Goal: Information Seeking & Learning: Find specific fact

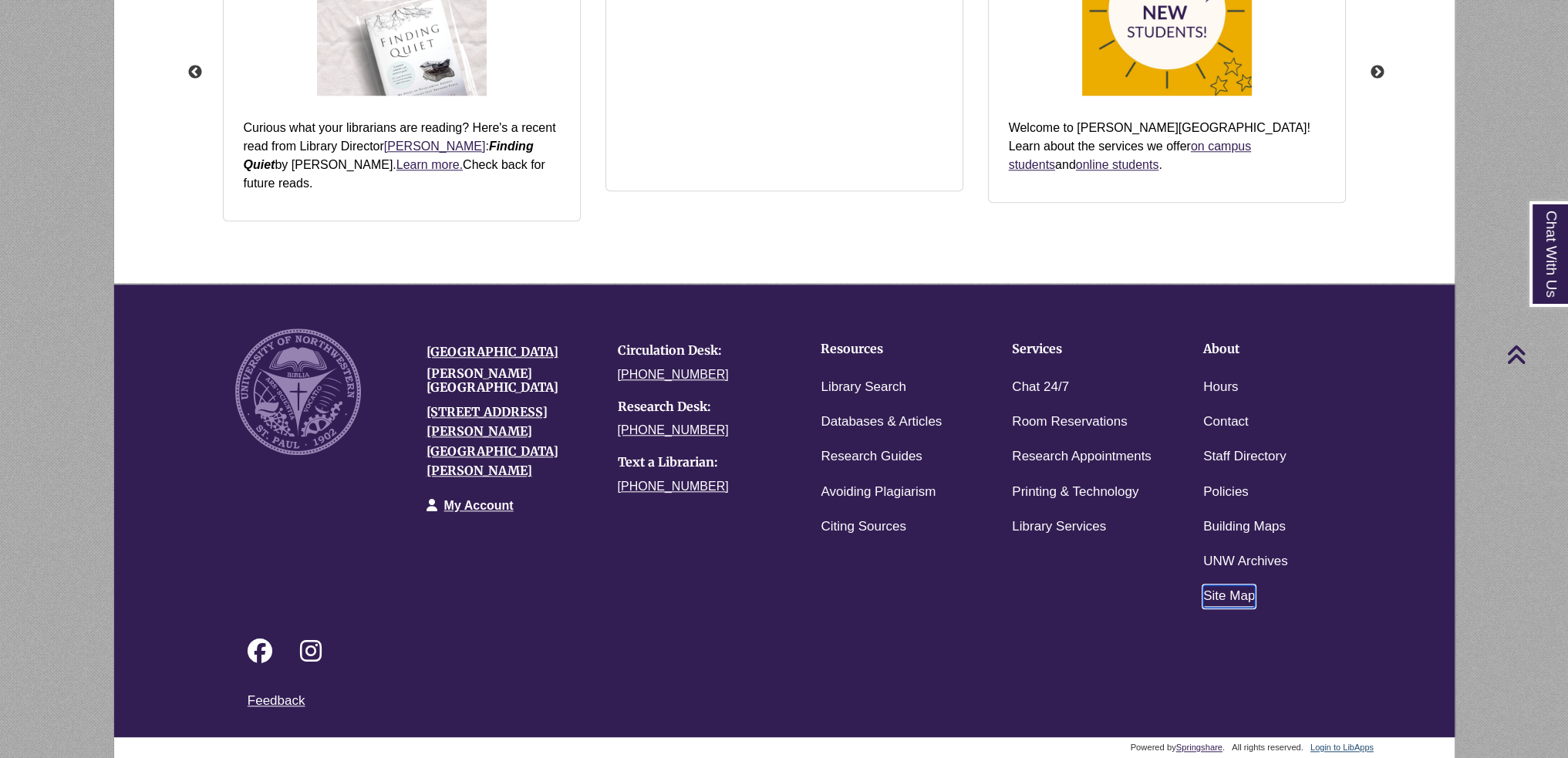
click at [1221, 601] on link "Site Map" at bounding box center [1229, 596] width 51 height 23
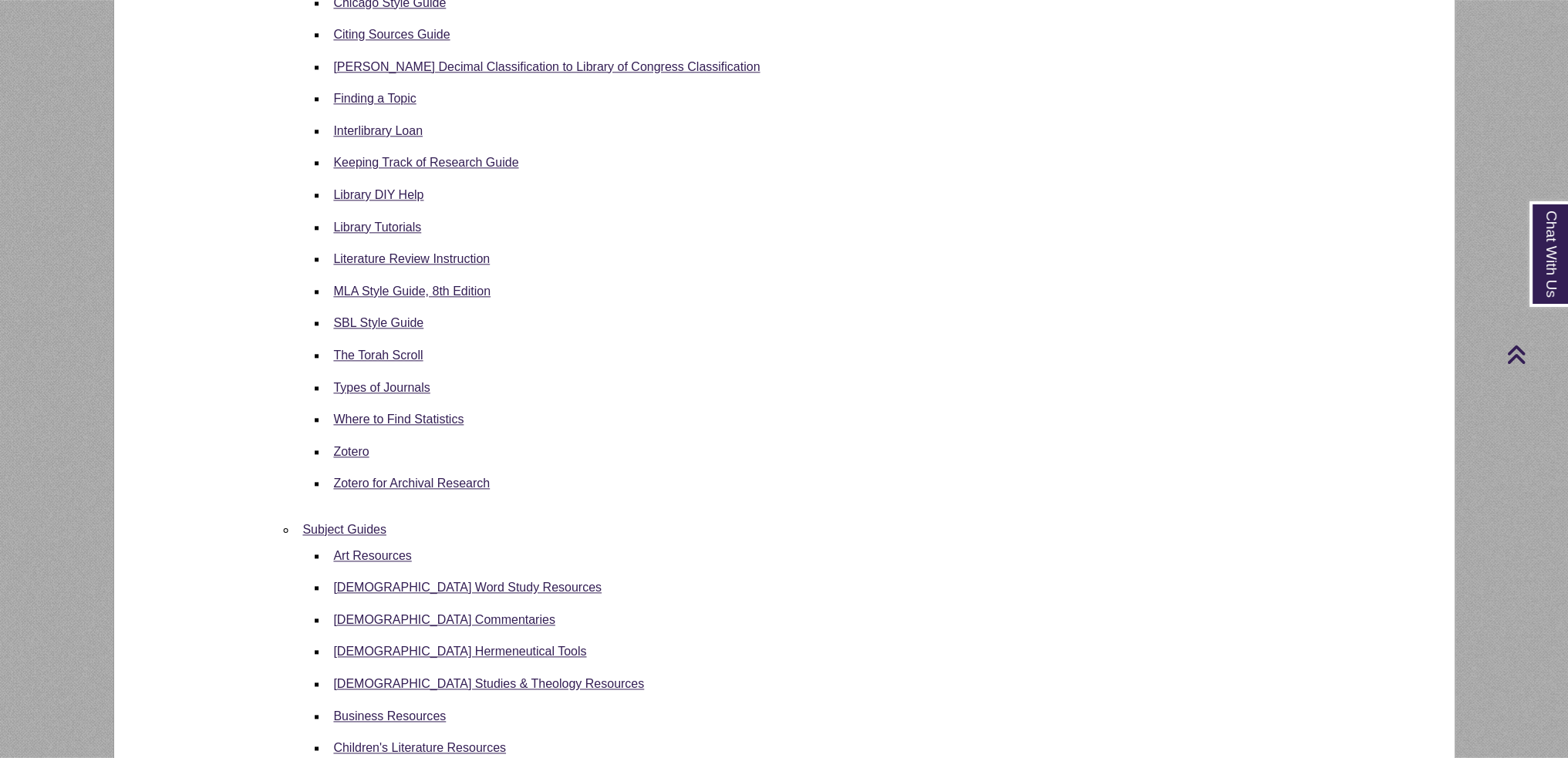
scroll to position [3855, 0]
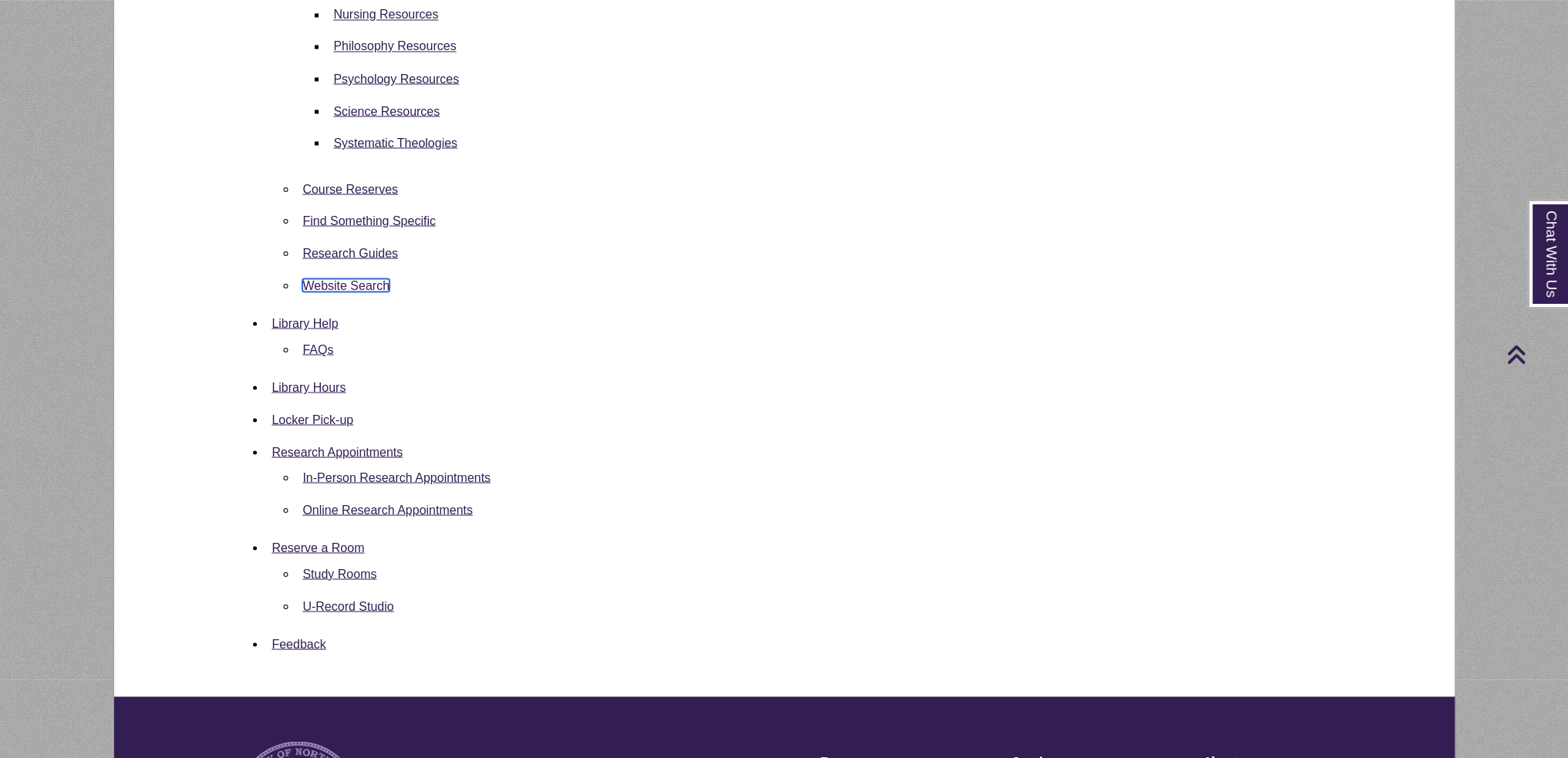
click at [351, 282] on link "Website Search" at bounding box center [346, 285] width 88 height 13
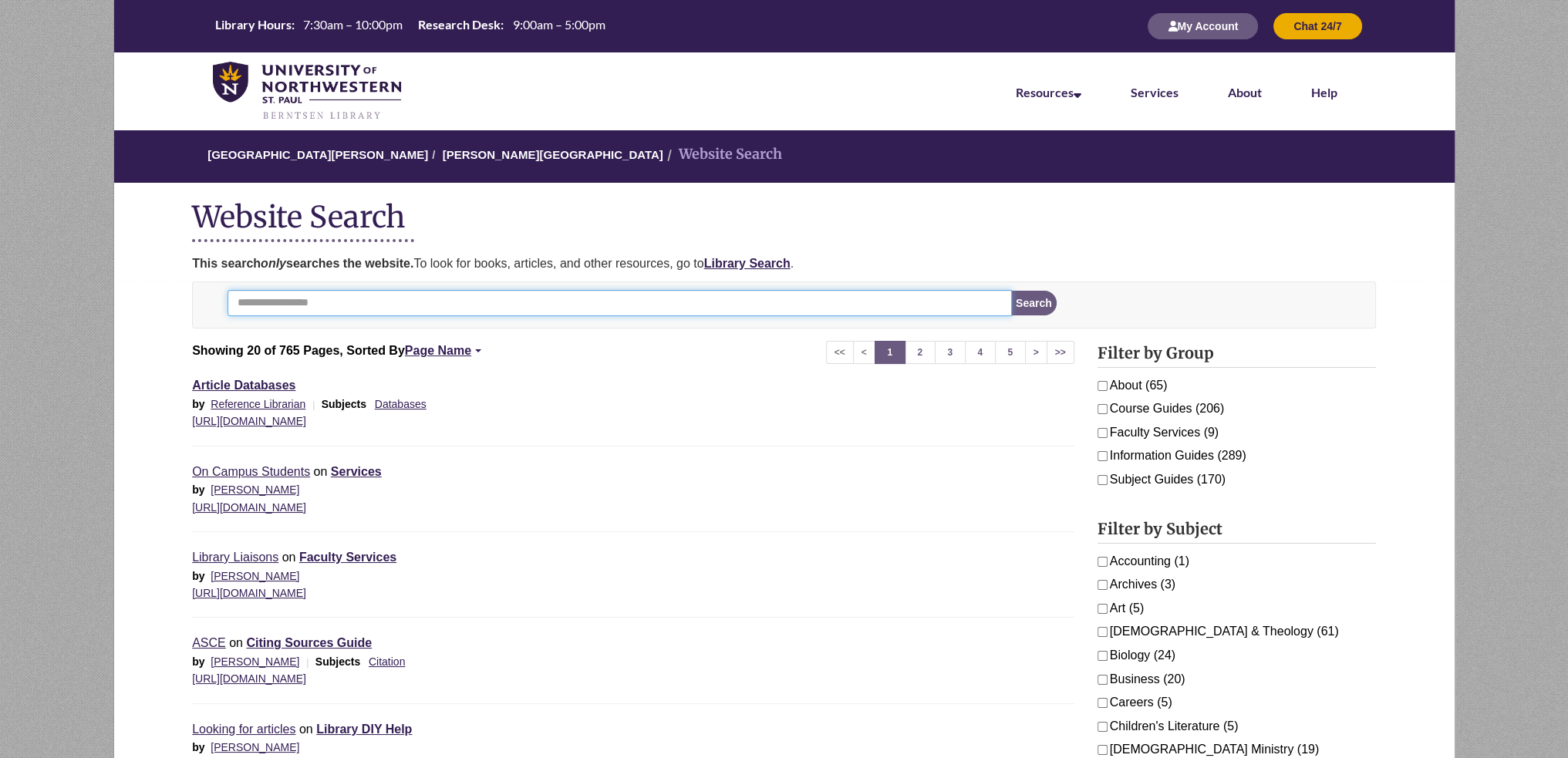
paste input "**********"
click at [1037, 299] on button "Search" at bounding box center [1035, 303] width 46 height 25
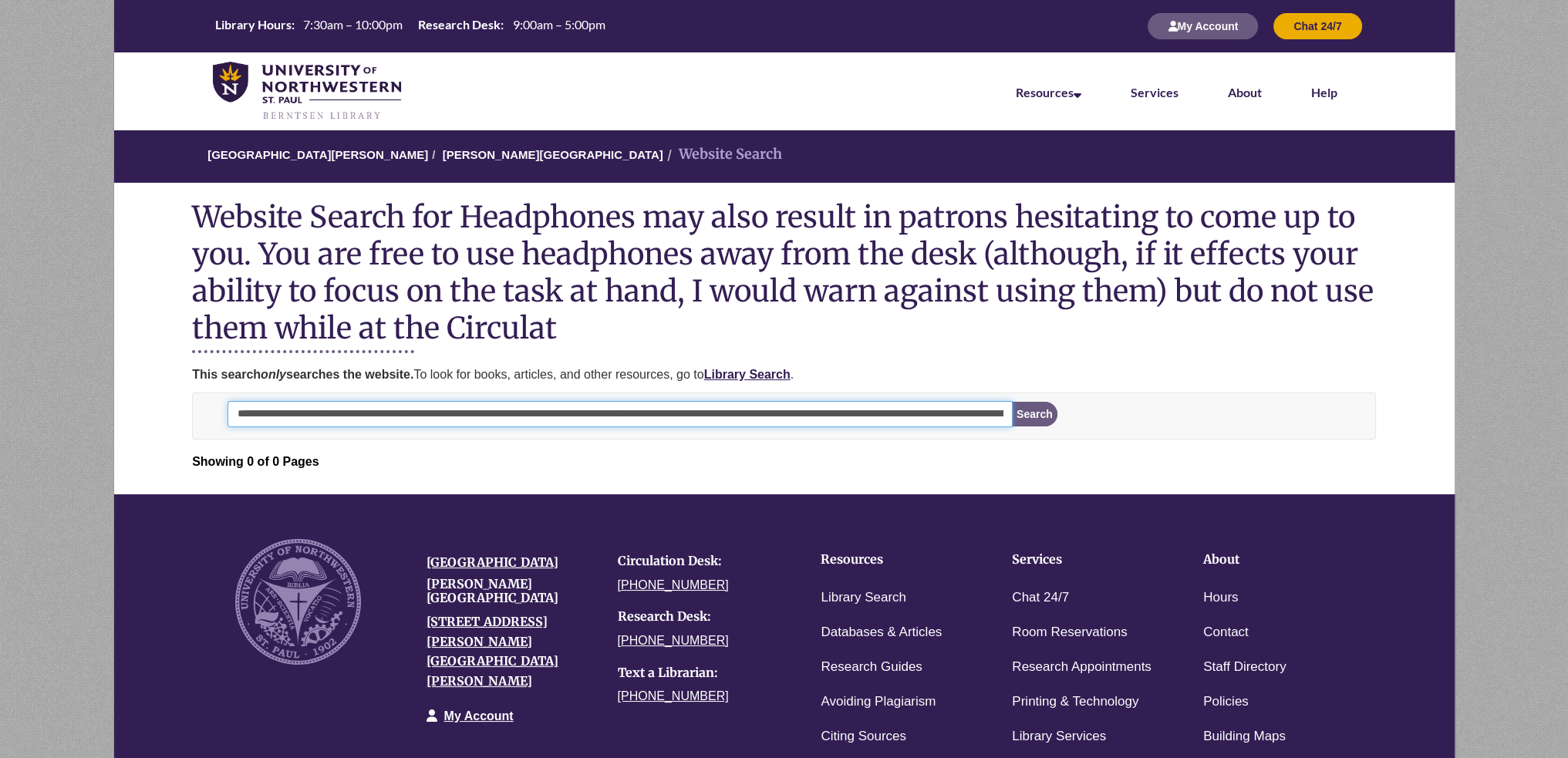
scroll to position [0, 468]
drag, startPoint x: 425, startPoint y: 413, endPoint x: 1578, endPoint y: 447, distance: 1153.5
click at [1567, 475] on html "Skip to Main Content Library Hours: 7:30am – 10:00pm Research Desk: 9:00am – 5:…" at bounding box center [784, 491] width 1568 height 982
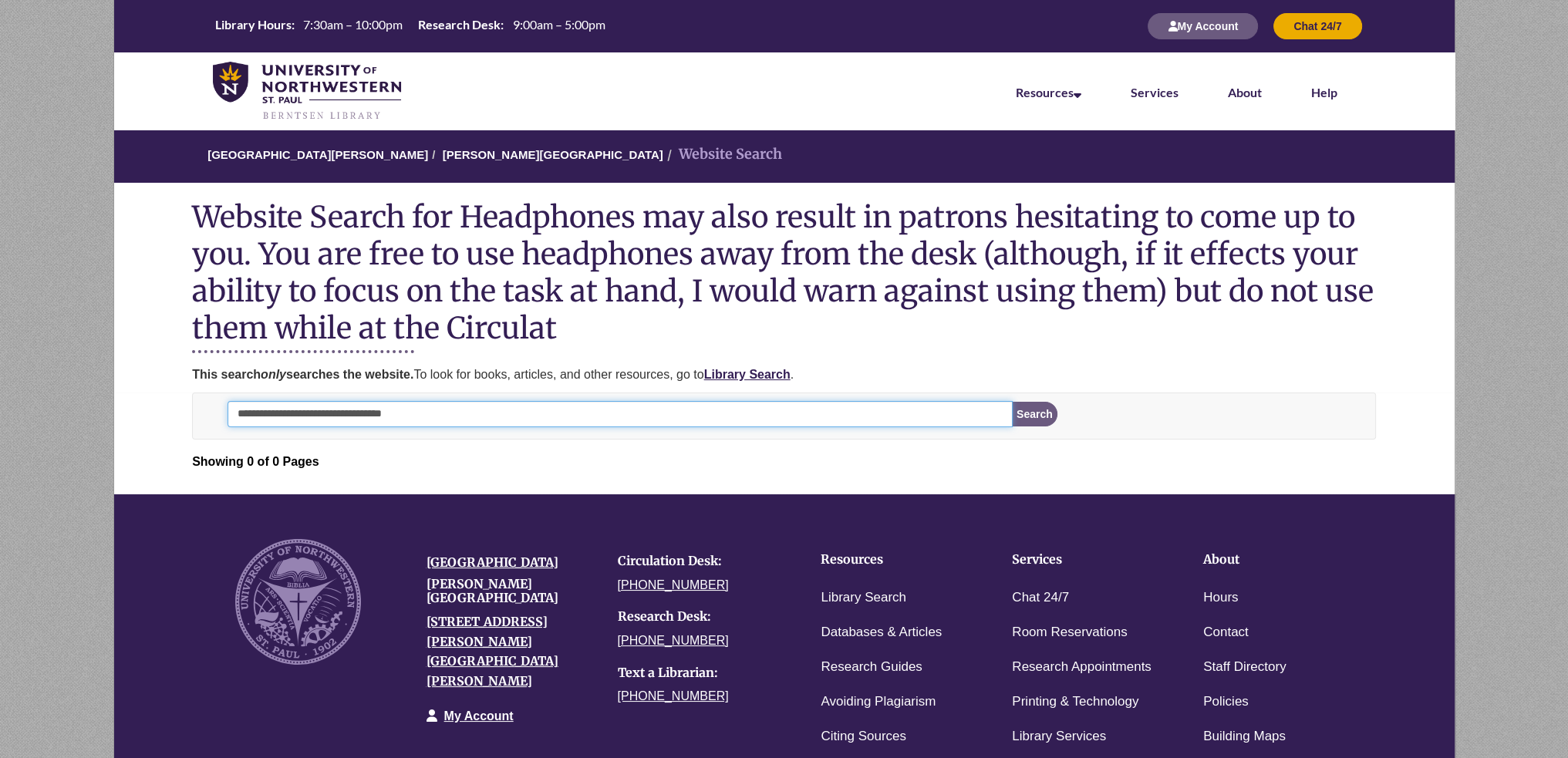
scroll to position [0, 0]
type input "**********"
click at [1012, 401] on button "Search" at bounding box center [1035, 414] width 46 height 25
